Goal: Task Accomplishment & Management: Use online tool/utility

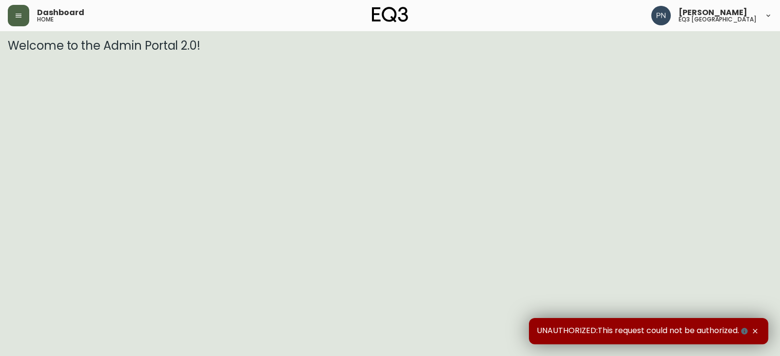
click at [16, 11] on button "button" at bounding box center [18, 15] width 21 height 21
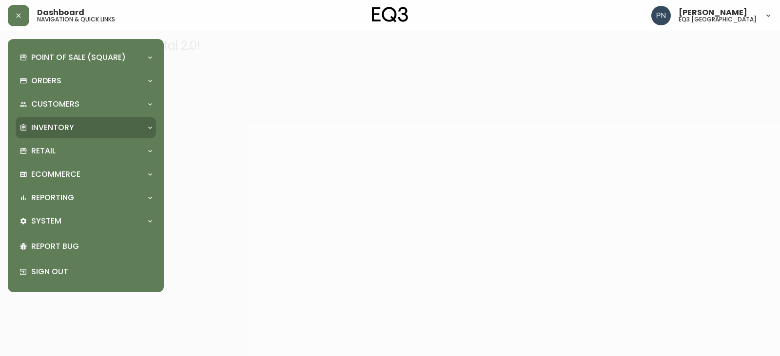
click at [106, 125] on div "Inventory" at bounding box center [80, 127] width 123 height 11
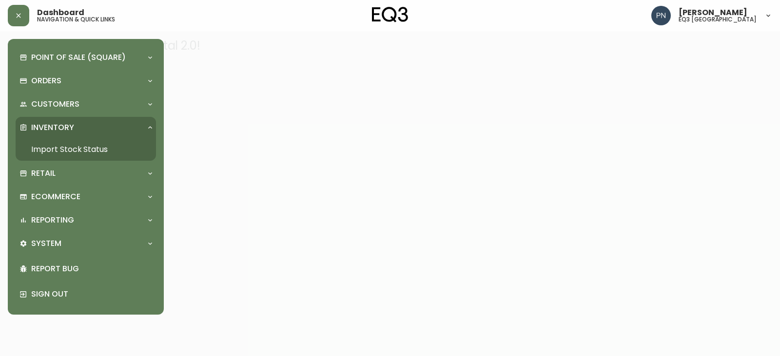
click at [103, 148] on link "Import Stock Status" at bounding box center [86, 149] width 140 height 22
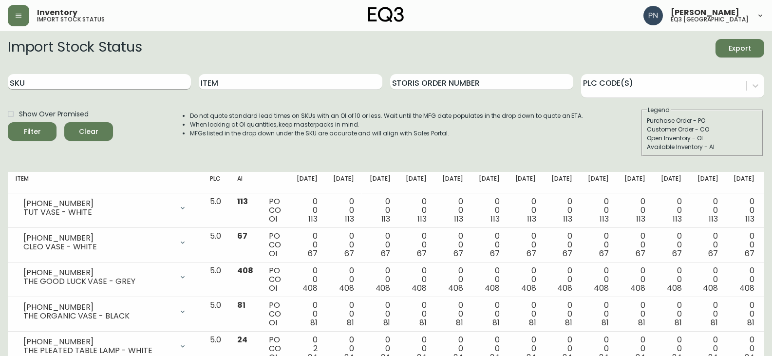
click at [90, 80] on input "SKU" at bounding box center [99, 82] width 183 height 16
paste input "3020-355-13-A"
click at [39, 135] on div "Filter" at bounding box center [32, 132] width 17 height 12
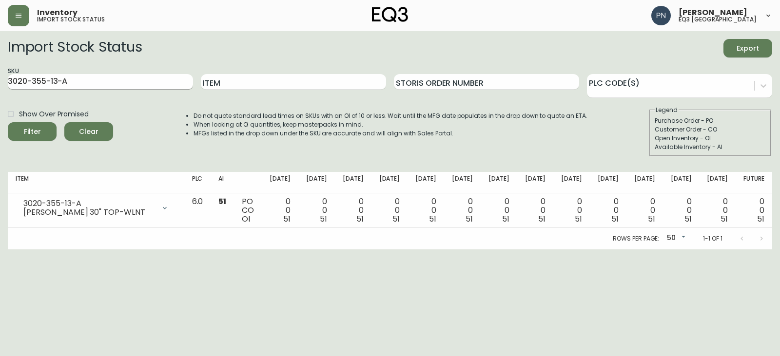
click at [148, 78] on input "3020-355-13-A" at bounding box center [100, 82] width 185 height 16
drag, startPoint x: 148, startPoint y: 78, endPoint x: 0, endPoint y: 83, distance: 147.7
click at [0, 83] on main "Import Stock Status Export SKU 3020-355-13-A Item Storis Order Number PLC Code(…" at bounding box center [390, 140] width 780 height 218
paste input "1-4-B"
type input "3020-351-4-B"
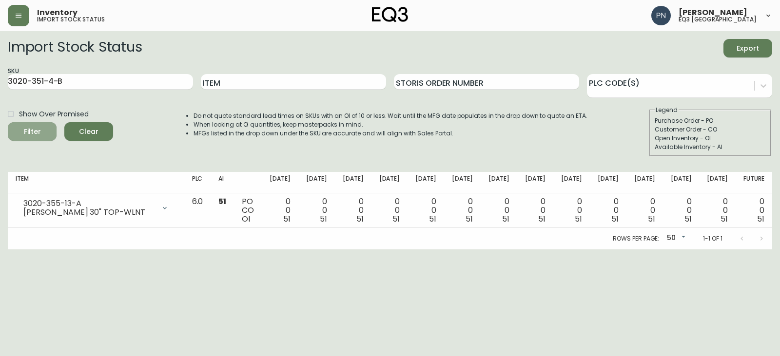
click at [29, 129] on icon "submit" at bounding box center [28, 130] width 12 height 12
